Goal: Transaction & Acquisition: Purchase product/service

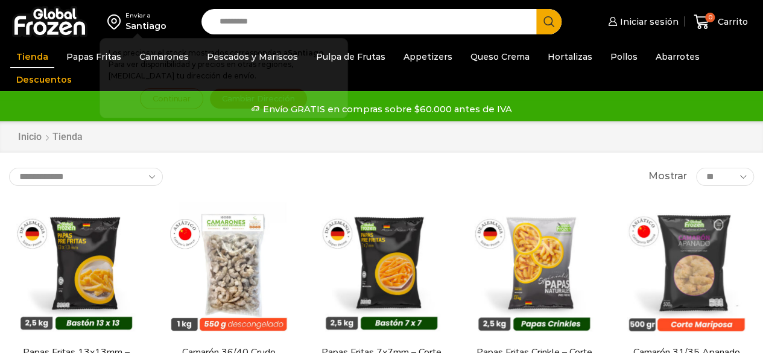
click at [244, 28] on input "Search input" at bounding box center [372, 21] width 317 height 25
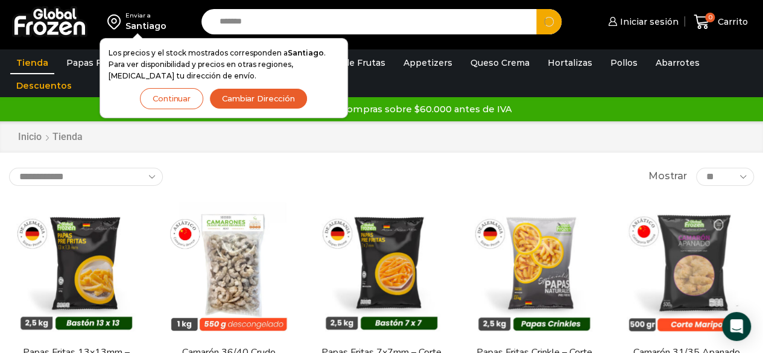
type input "*******"
click at [536, 9] on button "Search" at bounding box center [548, 21] width 25 height 25
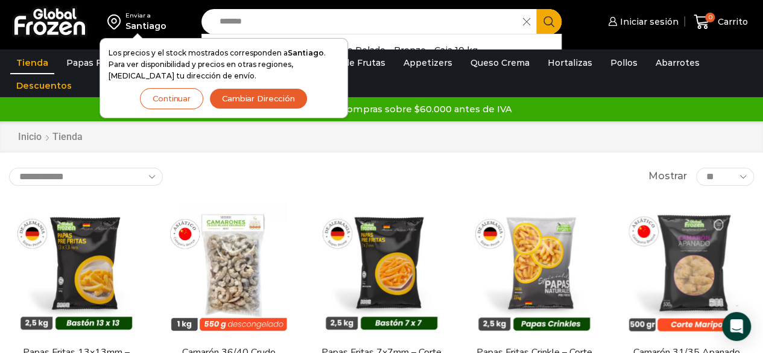
click at [170, 97] on button "Continuar" at bounding box center [171, 98] width 63 height 21
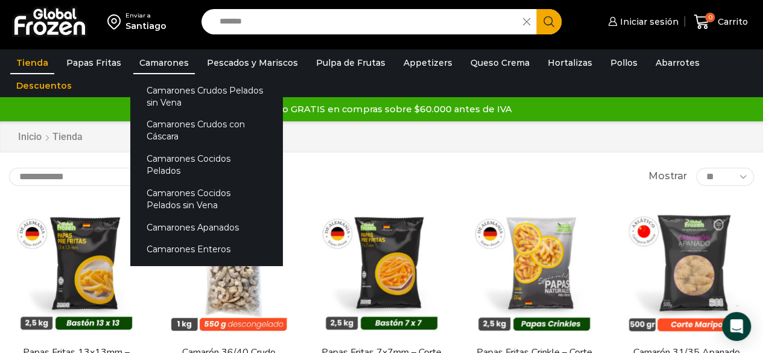
click at [162, 60] on link "Camarones" at bounding box center [164, 62] width 62 height 23
click at [171, 62] on link "Camarones" at bounding box center [164, 62] width 62 height 23
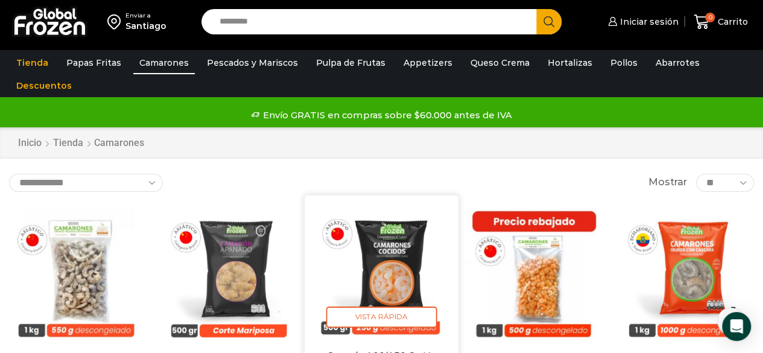
scroll to position [60, 0]
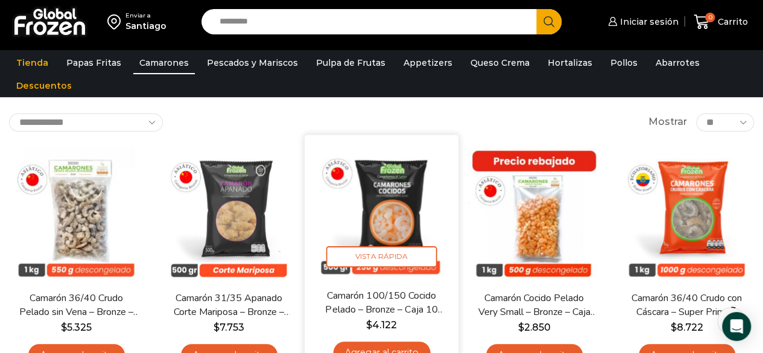
click at [374, 201] on img at bounding box center [382, 212] width 136 height 136
